Goal: Check status: Check status

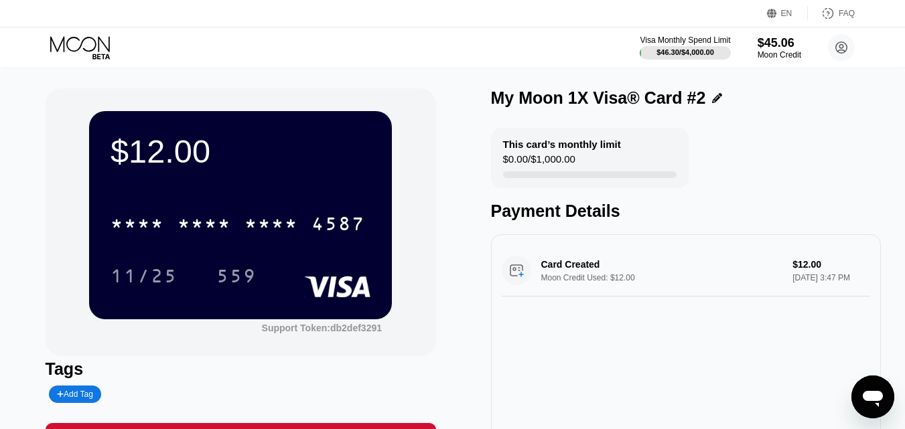
click at [553, 145] on div "This card’s monthly limit" at bounding box center [562, 144] width 118 height 11
click at [594, 100] on div "My Moon 1X Visa® Card #2" at bounding box center [598, 97] width 215 height 19
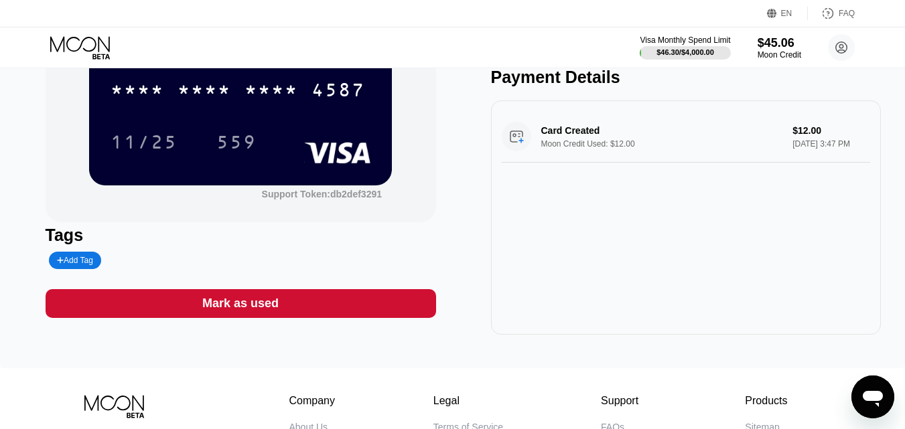
scroll to position [67, 0]
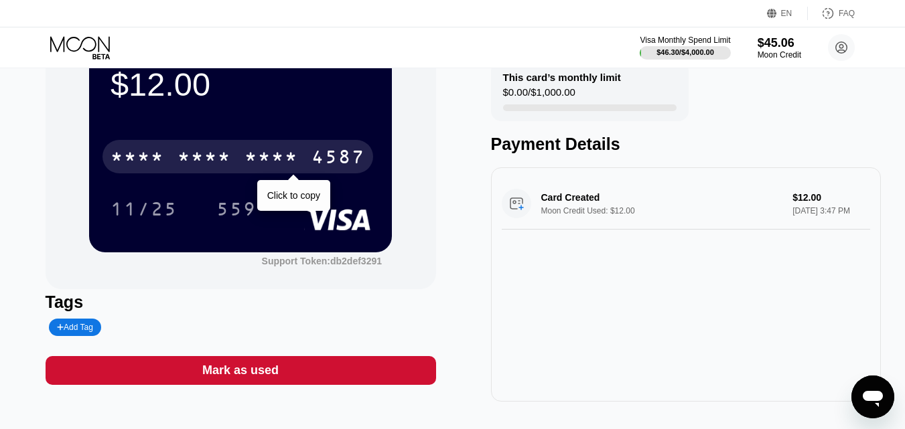
click at [257, 156] on div "* * * *" at bounding box center [271, 158] width 54 height 21
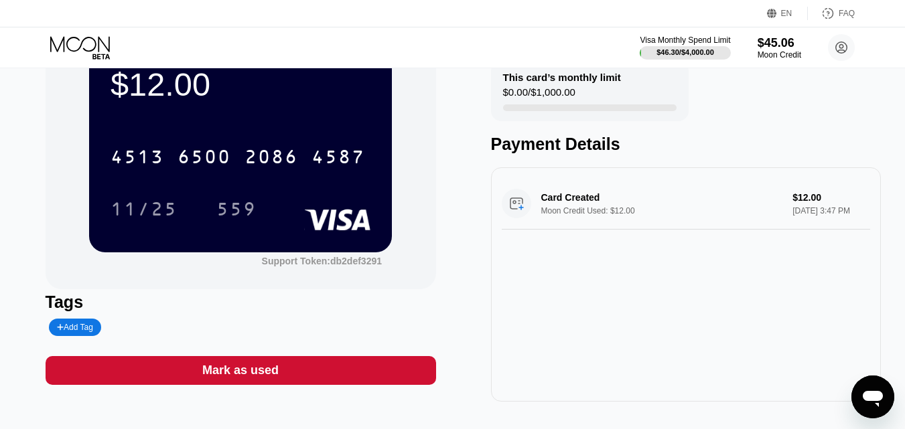
scroll to position [0, 0]
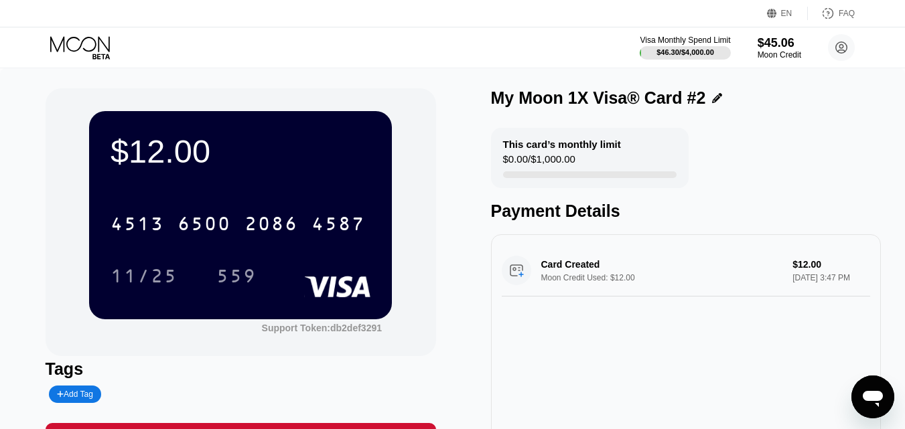
click at [159, 150] on div "$12.00" at bounding box center [241, 152] width 260 height 38
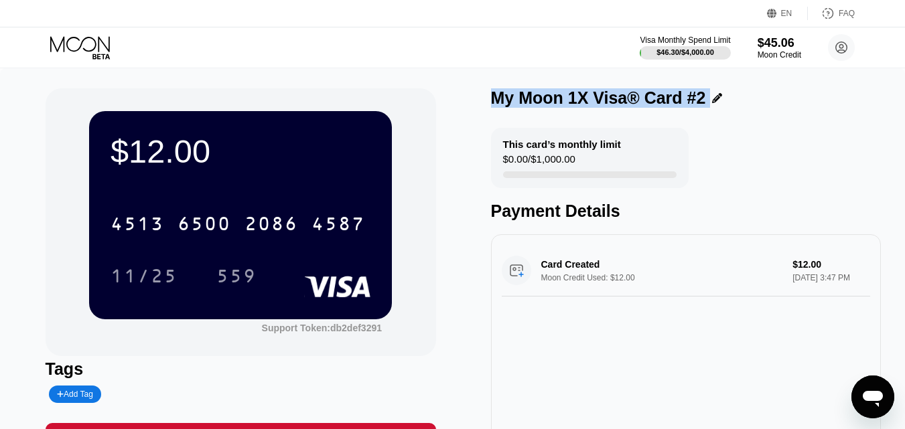
drag, startPoint x: 492, startPoint y: 95, endPoint x: 776, endPoint y: 86, distance: 284.2
click at [776, 86] on div "$12.00 4513 6500 2086 4587 11/25 559 Support Token: db2def3291 Tags Add Tag Mar…" at bounding box center [452, 285] width 905 height 434
click at [741, 107] on div "My Moon 1X Visa® Card #2" at bounding box center [686, 97] width 390 height 19
click at [677, 89] on div "My Moon 1X Visa® Card #2" at bounding box center [598, 97] width 215 height 19
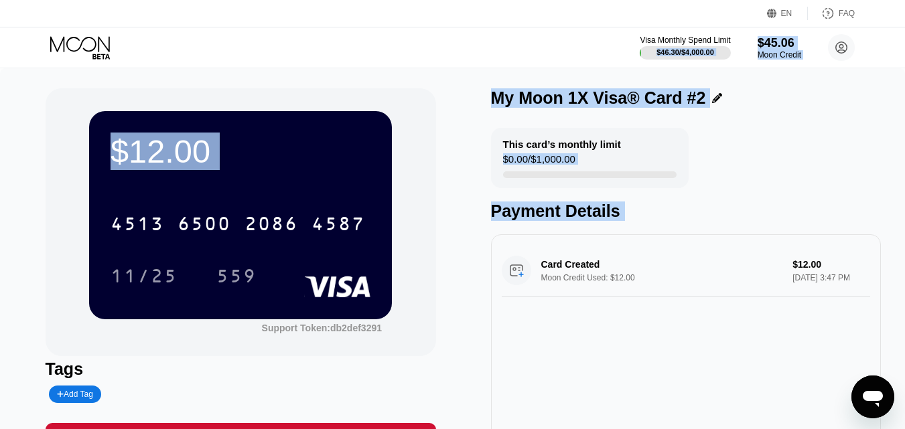
drag, startPoint x: 33, startPoint y: 43, endPoint x: 900, endPoint y: 358, distance: 922.1
click at [900, 358] on div "EN Language Select an item Save FAQ Visa Monthly Spend Limit $46.30 / $4,000.00…" at bounding box center [452, 214] width 905 height 429
click at [683, 204] on div "Payment Details" at bounding box center [686, 211] width 390 height 19
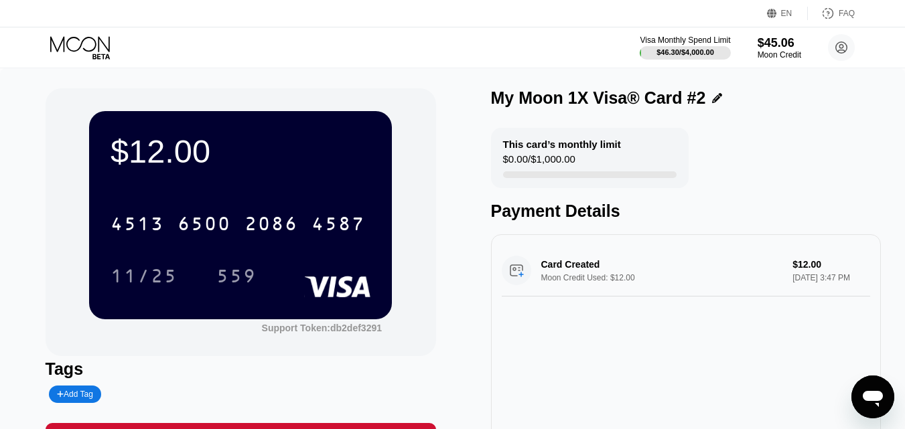
drag, startPoint x: 497, startPoint y: 142, endPoint x: 731, endPoint y: 152, distance: 234.0
click at [731, 152] on div "This card’s monthly limit $0.00 / $1,000.00 Payment Details" at bounding box center [686, 174] width 390 height 93
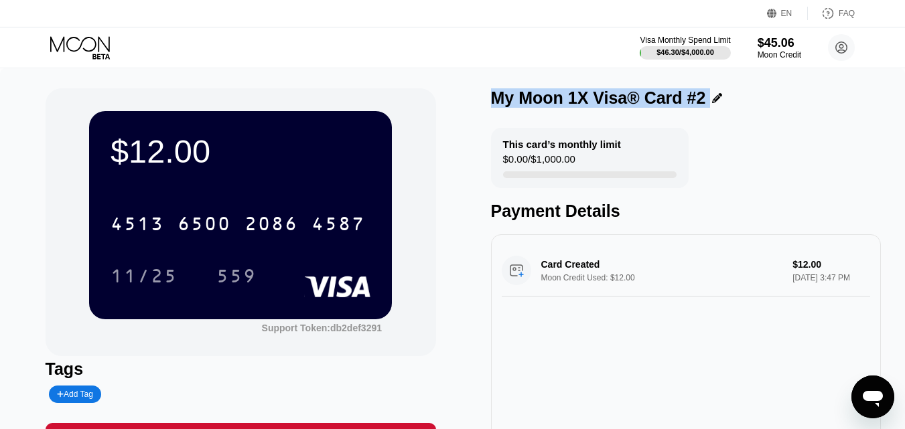
drag, startPoint x: 490, startPoint y: 92, endPoint x: 868, endPoint y: 85, distance: 377.8
click at [868, 85] on div "$12.00 4513 6500 2086 4587 11/25 559 Support Token: db2def3291 Tags Add Tag Mar…" at bounding box center [452, 285] width 905 height 434
click at [845, 101] on div "My Moon 1X Visa® Card #2" at bounding box center [686, 97] width 390 height 19
click at [445, 92] on div "$12.00 4513 6500 2086 4587 11/25 559 Support Token: db2def3291 Tags Add Tag Mar…" at bounding box center [453, 278] width 814 height 380
